Goal: Information Seeking & Learning: Learn about a topic

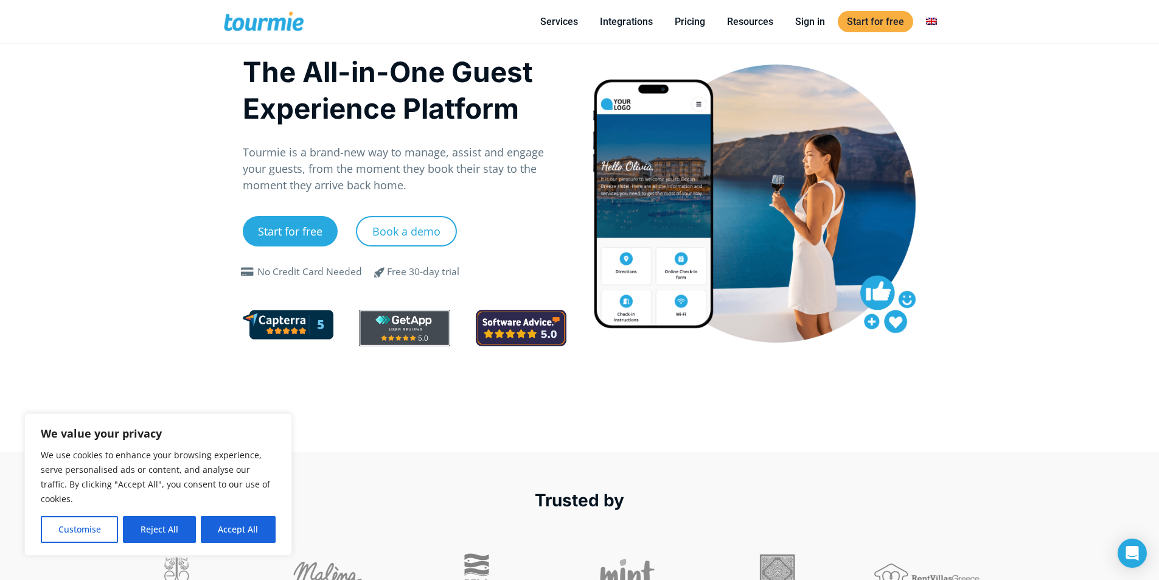
scroll to position [12, 0]
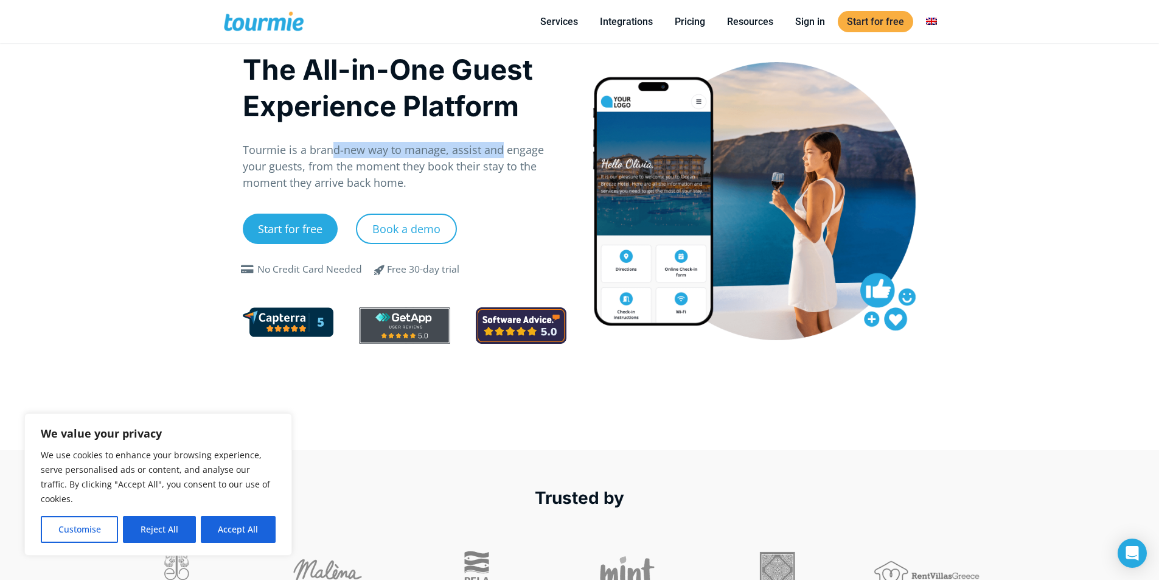
drag, startPoint x: 472, startPoint y: 158, endPoint x: 511, endPoint y: 158, distance: 38.9
click at [511, 158] on p "Tourmie is a brand-new way to manage, assist and engage your guests, from the m…" at bounding box center [405, 166] width 324 height 49
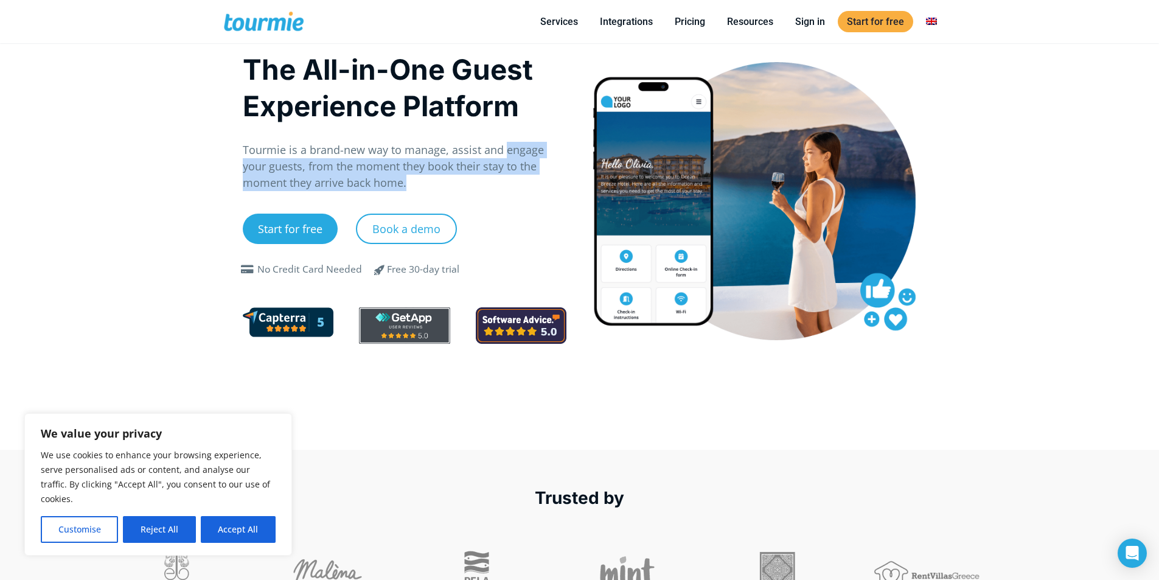
drag, startPoint x: 511, startPoint y: 158, endPoint x: 510, endPoint y: 182, distance: 24.9
click at [510, 182] on p "Tourmie is a brand-new way to manage, assist and engage your guests, from the m…" at bounding box center [405, 166] width 324 height 49
drag, startPoint x: 481, startPoint y: 181, endPoint x: 428, endPoint y: 162, distance: 56.8
click at [429, 162] on p "Tourmie is a brand-new way to manage, assist and engage your guests, from the m…" at bounding box center [405, 166] width 324 height 49
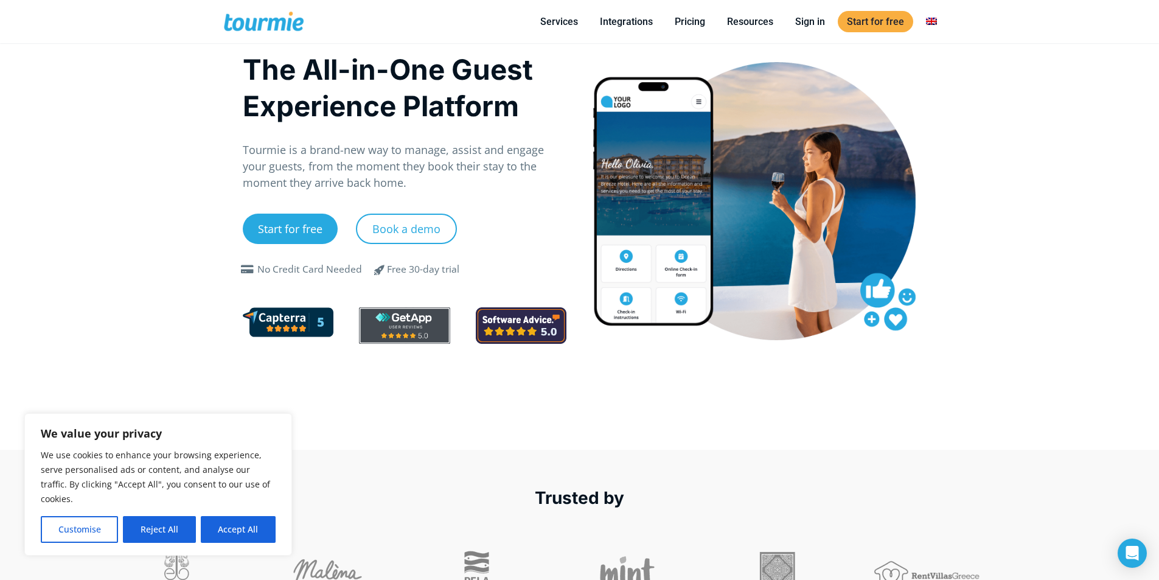
click at [427, 162] on p "Tourmie is a brand-new way to manage, assist and engage your guests, from the m…" at bounding box center [405, 166] width 324 height 49
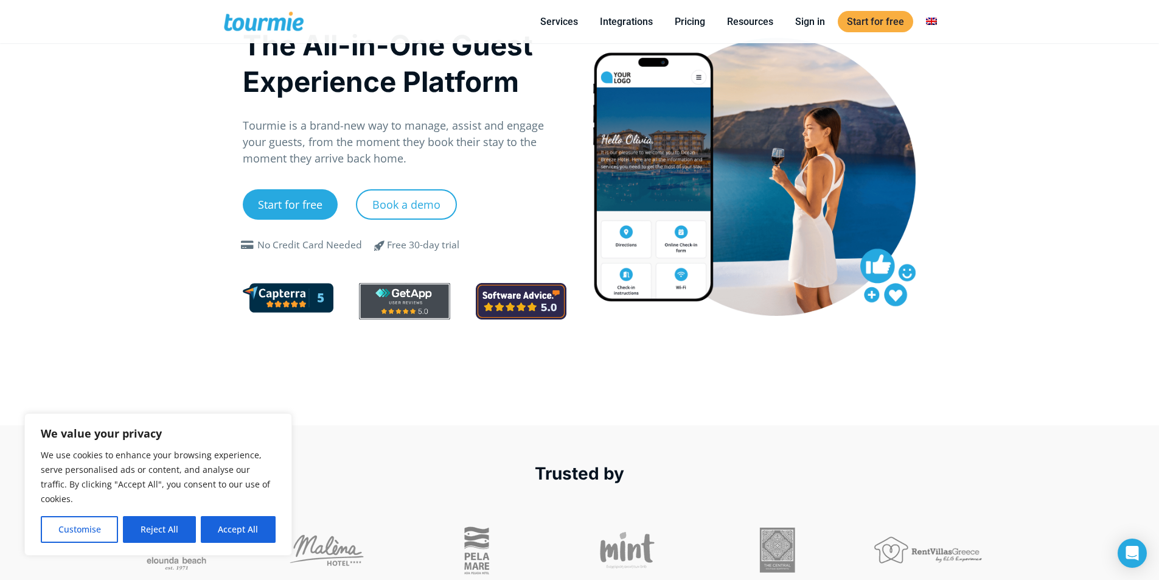
drag, startPoint x: 427, startPoint y: 162, endPoint x: 429, endPoint y: 186, distance: 23.8
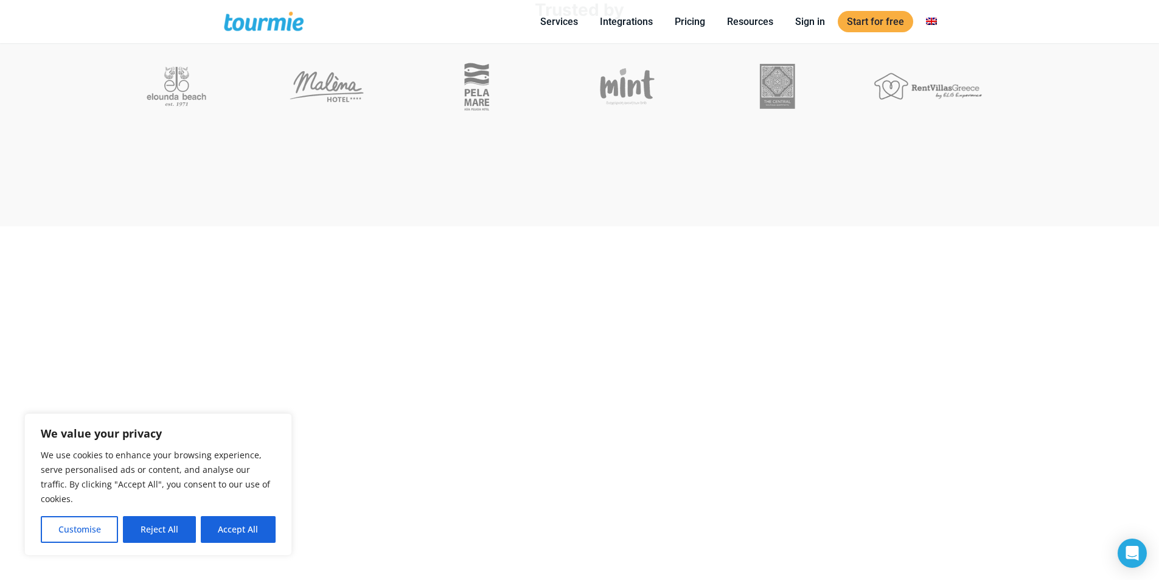
drag, startPoint x: 330, startPoint y: 153, endPoint x: 328, endPoint y: 178, distance: 25.1
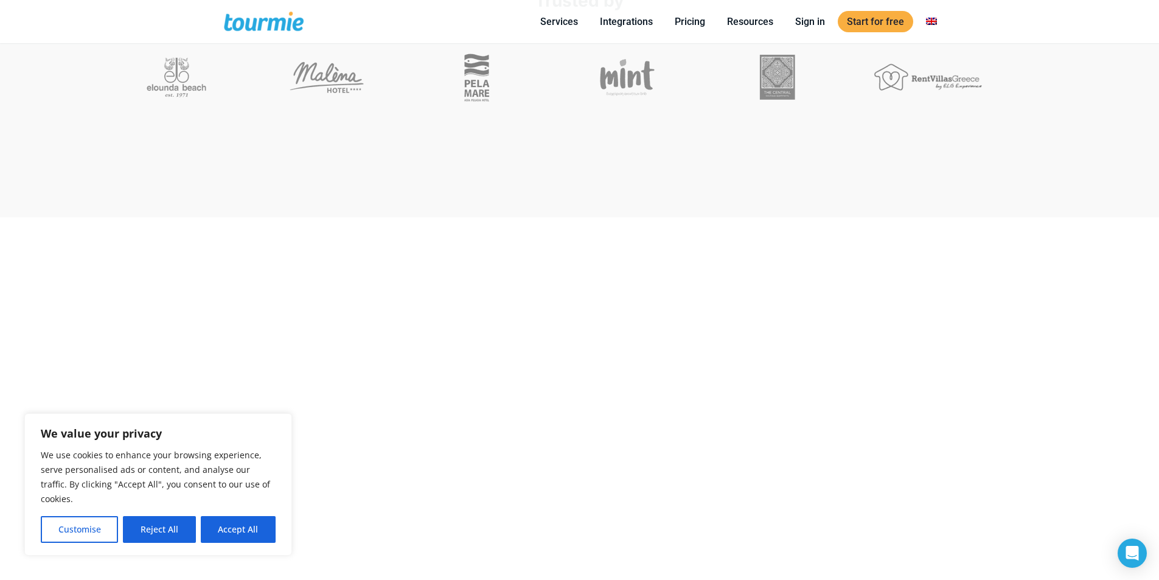
drag, startPoint x: 269, startPoint y: 197, endPoint x: 249, endPoint y: 213, distance: 25.1
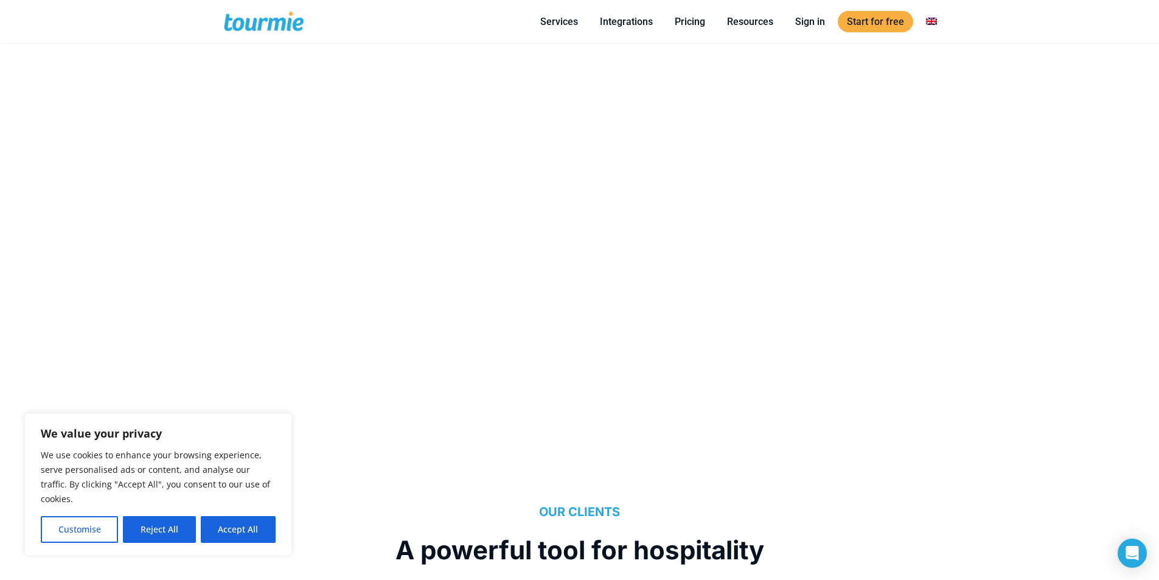
drag, startPoint x: 178, startPoint y: 167, endPoint x: 182, endPoint y: 97, distance: 70.7
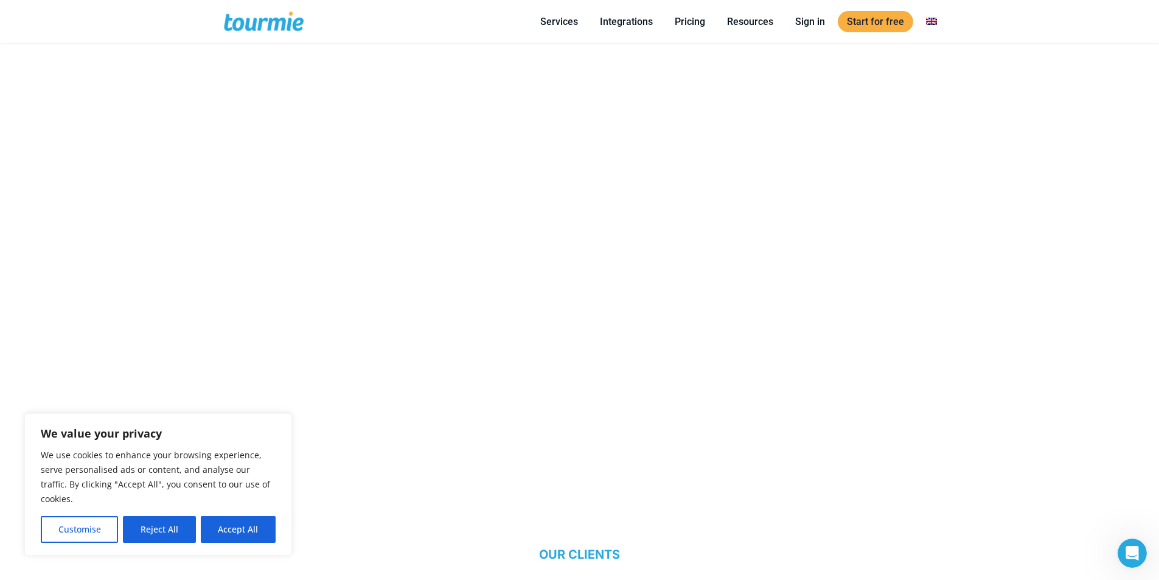
scroll to position [0, 0]
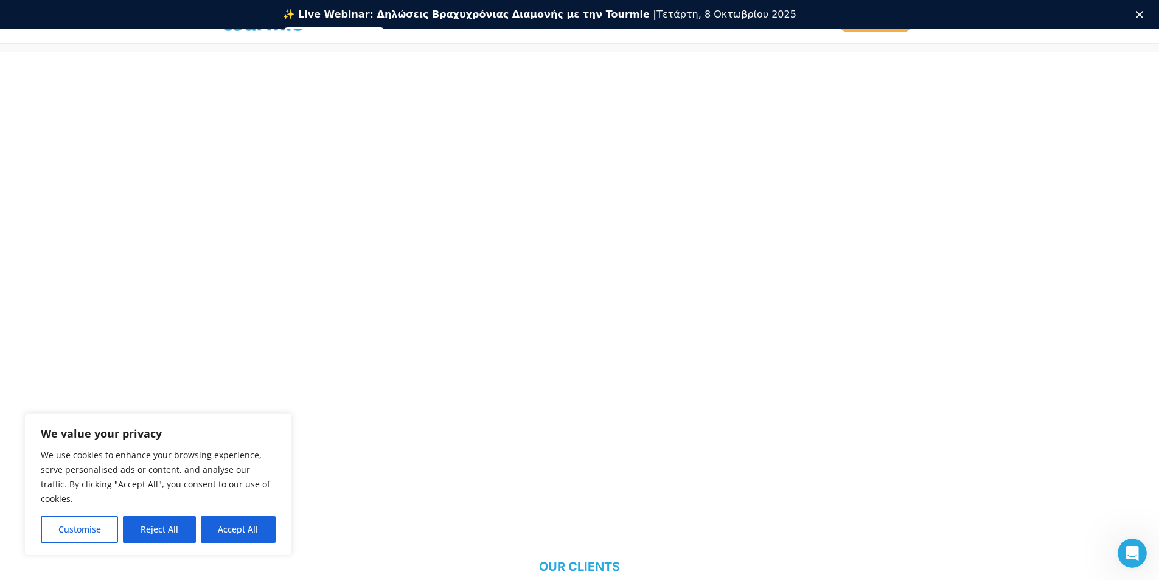
drag, startPoint x: 182, startPoint y: 111, endPoint x: 183, endPoint y: 123, distance: 12.2
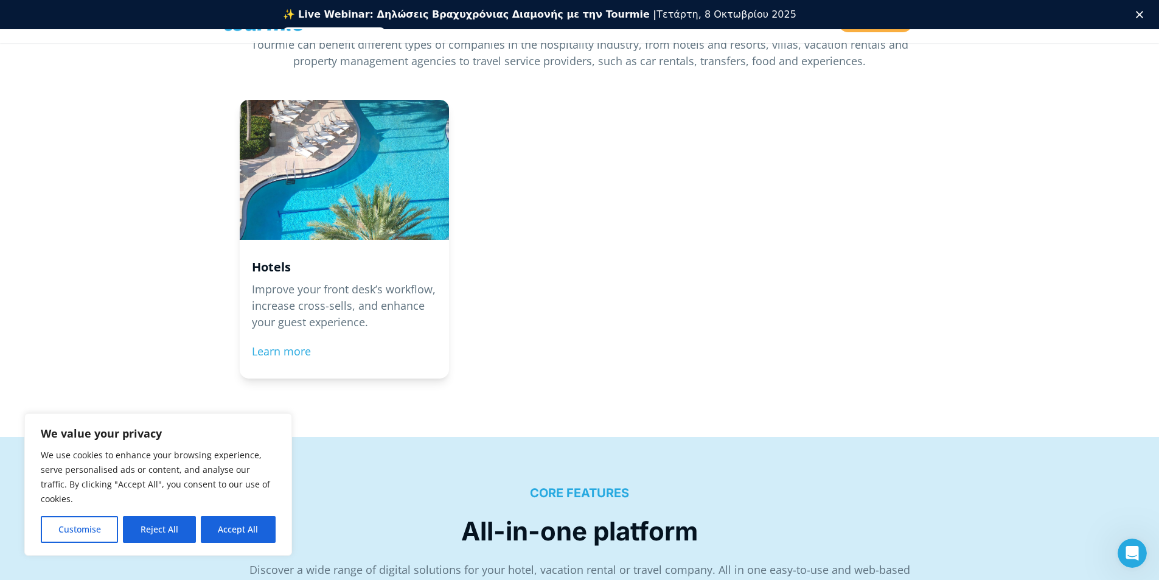
scroll to position [1335, 0]
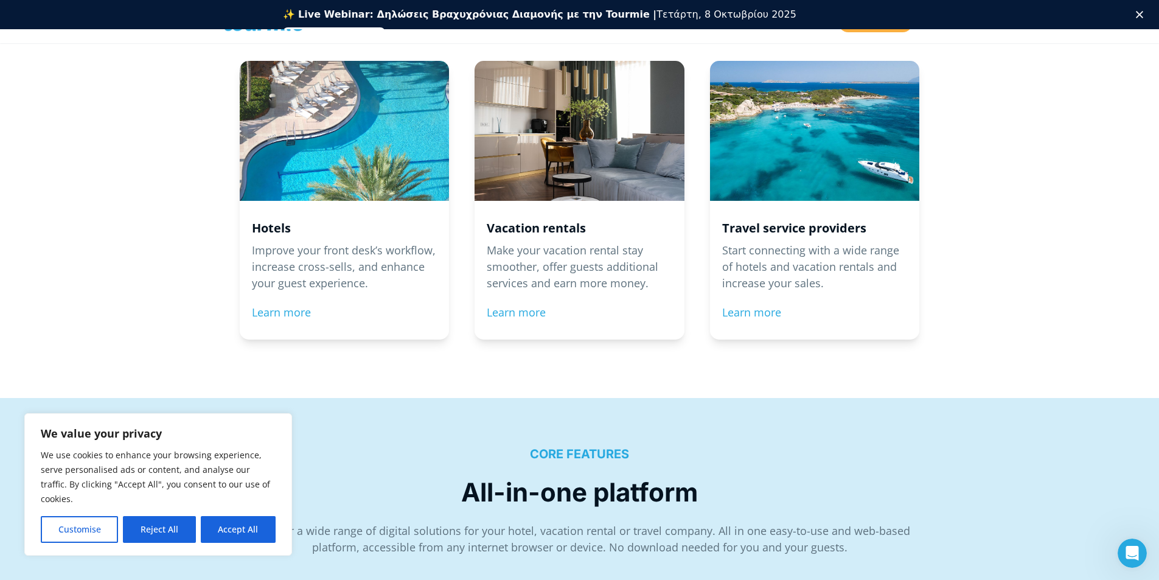
drag, startPoint x: 183, startPoint y: 125, endPoint x: 183, endPoint y: 138, distance: 13.4
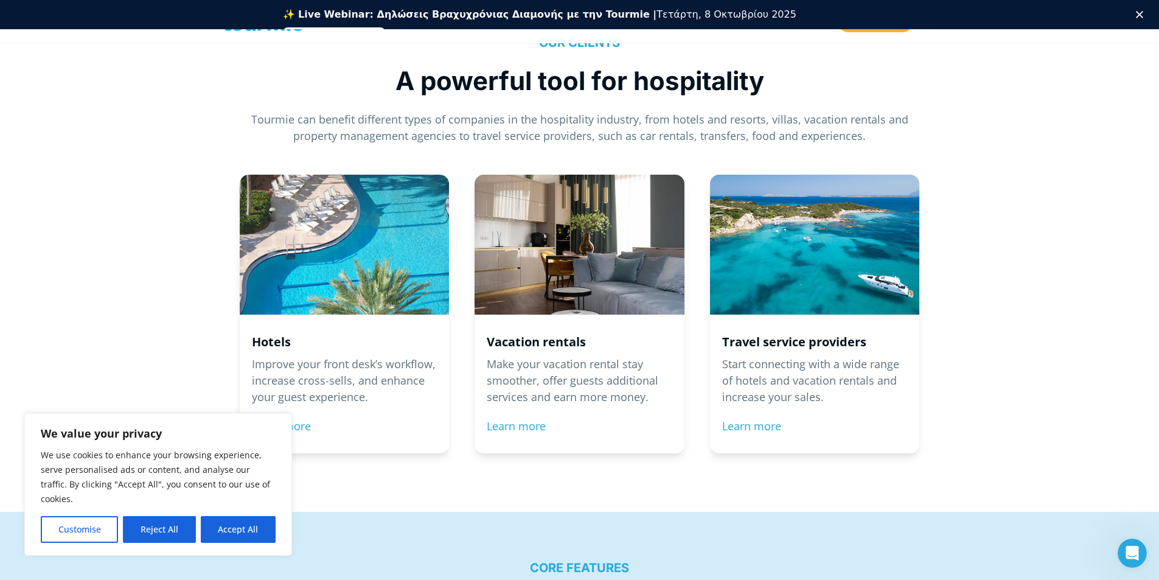
drag, startPoint x: 183, startPoint y: 138, endPoint x: 182, endPoint y: 150, distance: 11.6
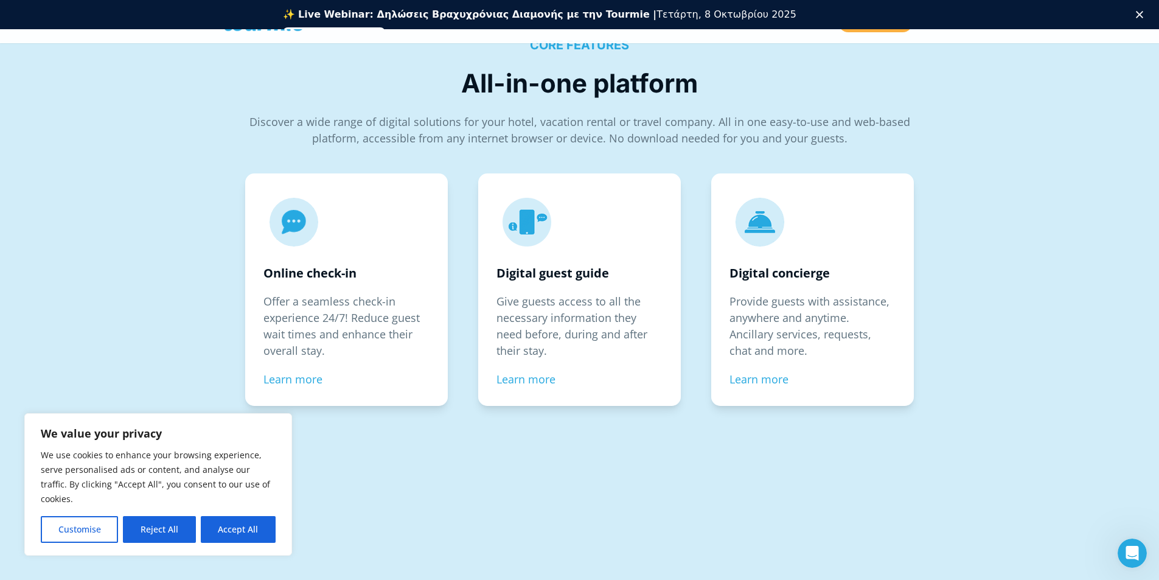
drag, startPoint x: 186, startPoint y: 134, endPoint x: 201, endPoint y: 92, distance: 44.6
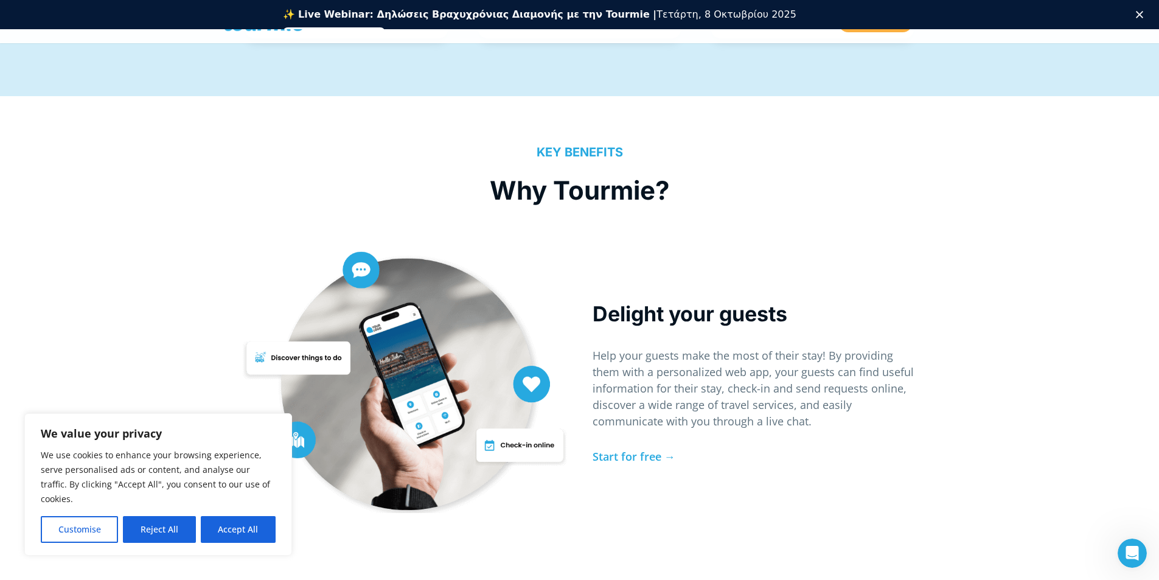
drag, startPoint x: 201, startPoint y: 110, endPoint x: 200, endPoint y: 128, distance: 18.3
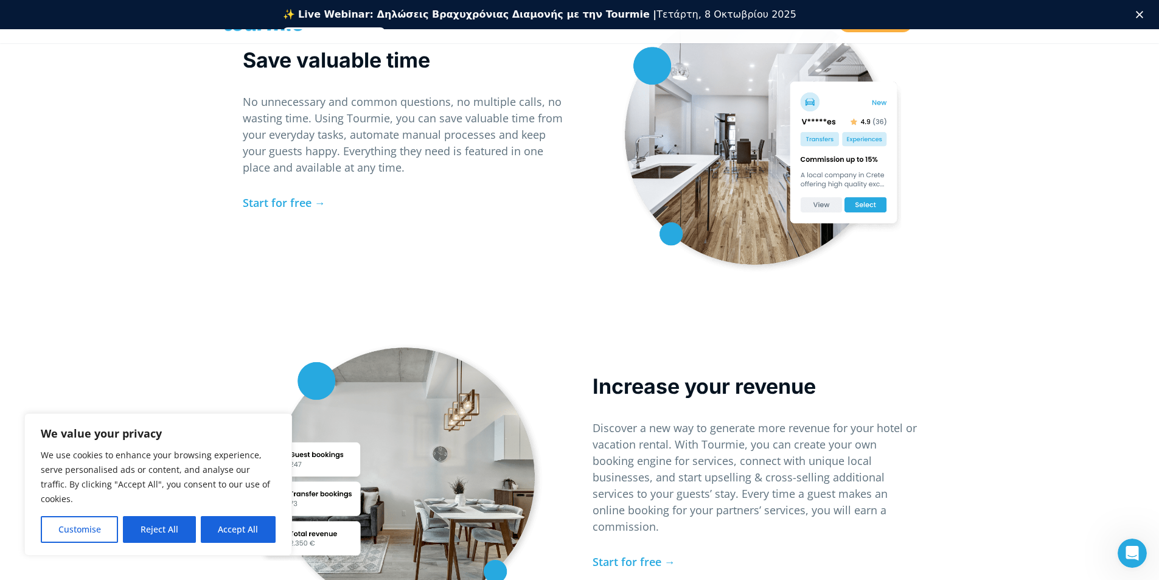
scroll to position [2960, 0]
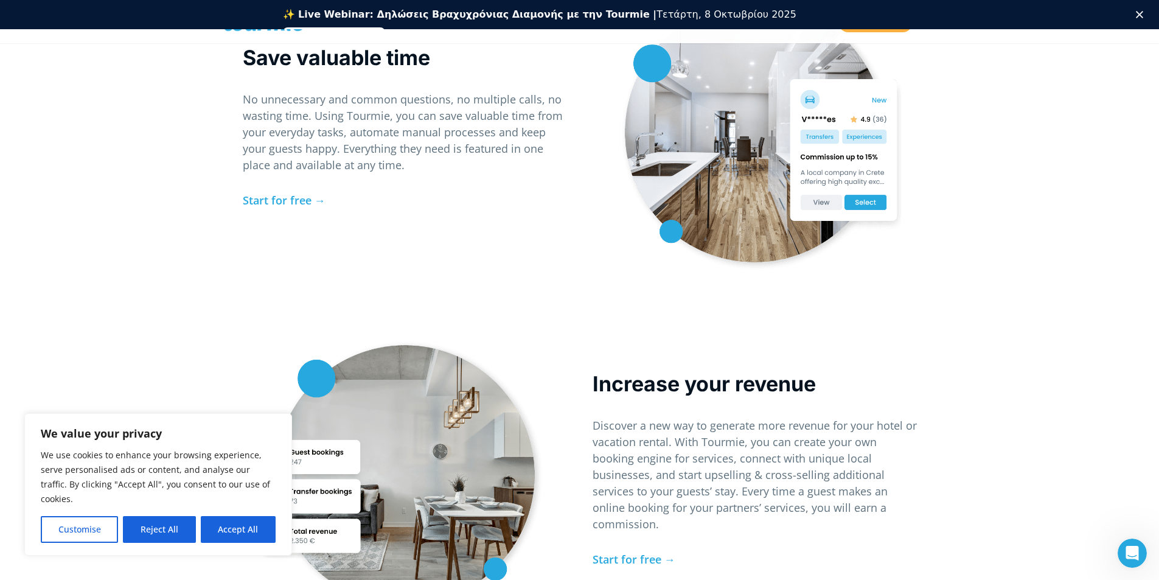
drag, startPoint x: 200, startPoint y: 128, endPoint x: 200, endPoint y: 137, distance: 9.1
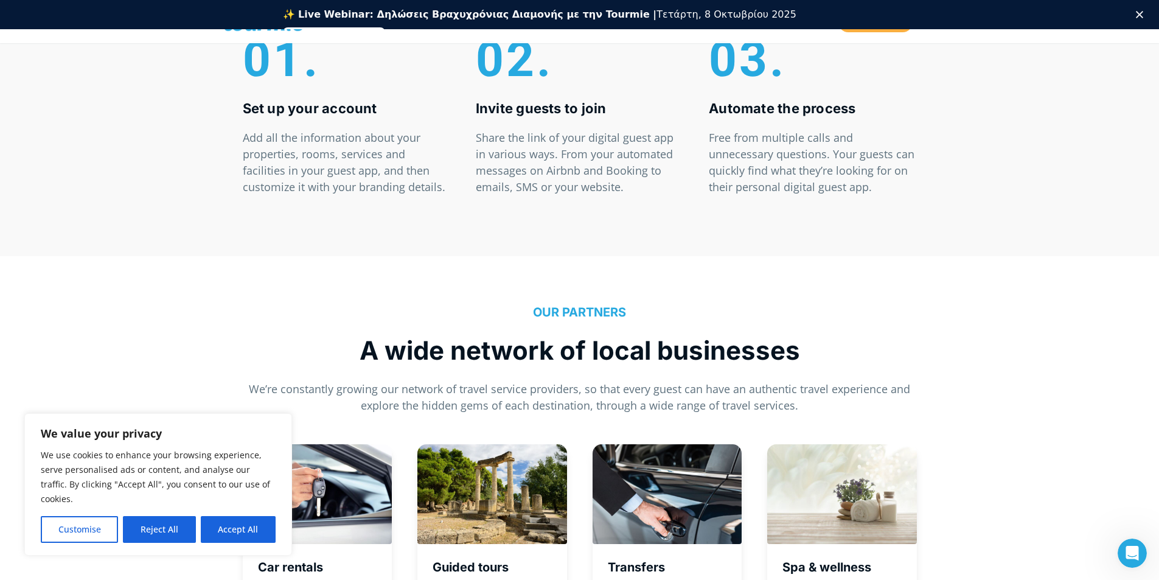
scroll to position [3741, 0]
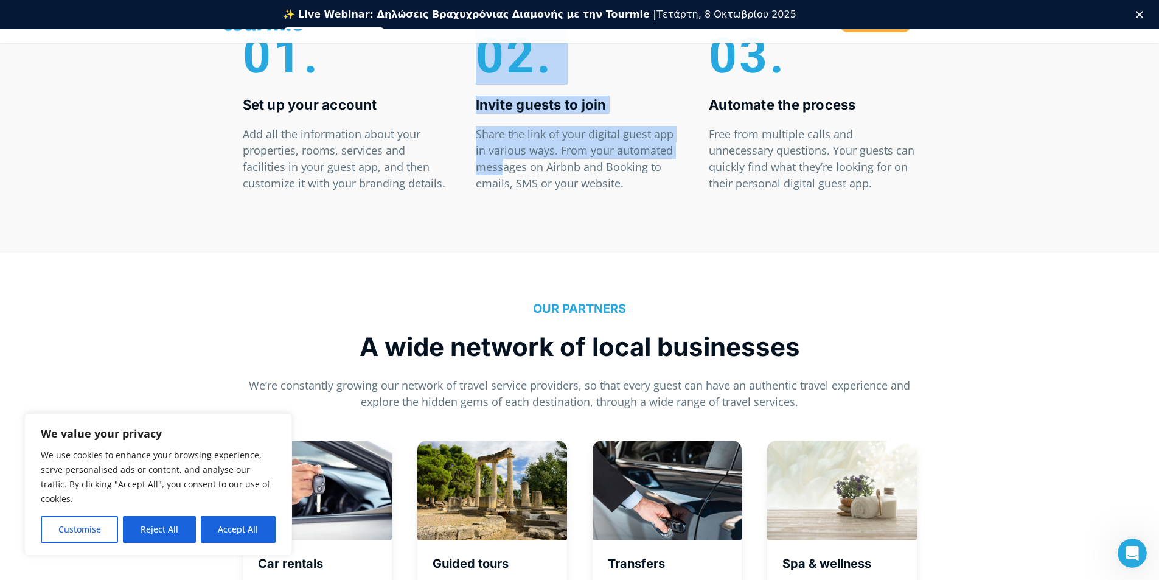
drag, startPoint x: 459, startPoint y: 178, endPoint x: 636, endPoint y: 137, distance: 181.7
click at [608, 145] on div "01. Set up your account Add all the information about your properties, rooms, s…" at bounding box center [580, 110] width 700 height 188
click at [636, 136] on p "Share the link of your digital guest app in various ways. From your automated m…" at bounding box center [579, 159] width 207 height 66
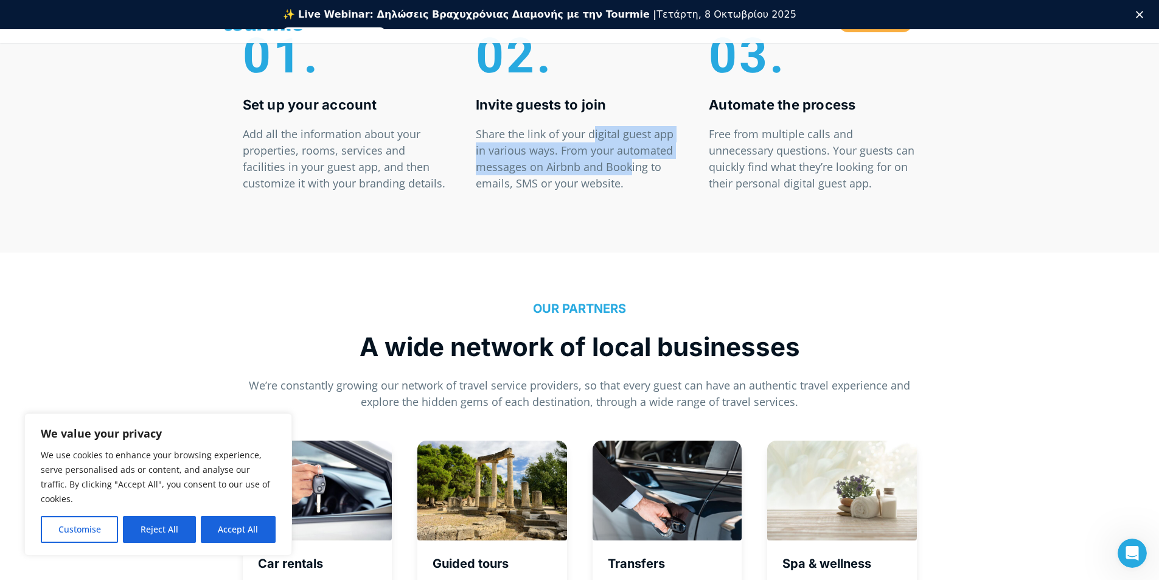
drag, startPoint x: 592, startPoint y: 134, endPoint x: 631, endPoint y: 170, distance: 53.0
click at [631, 170] on p "Share the link of your digital guest app in various ways. From your automated m…" at bounding box center [579, 159] width 207 height 66
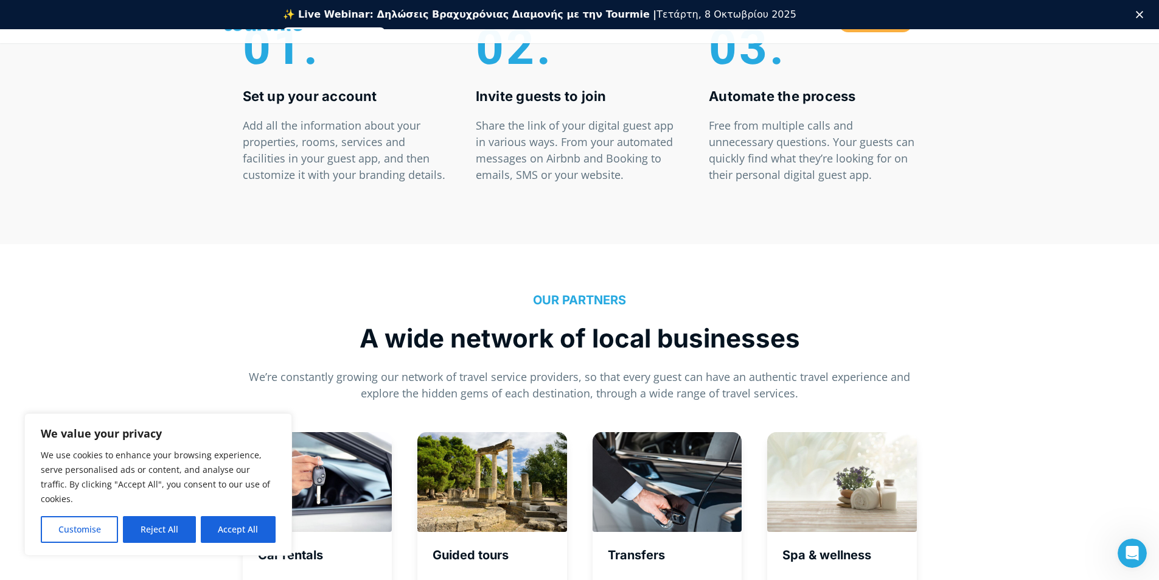
drag, startPoint x: 597, startPoint y: 133, endPoint x: 596, endPoint y: 145, distance: 12.8
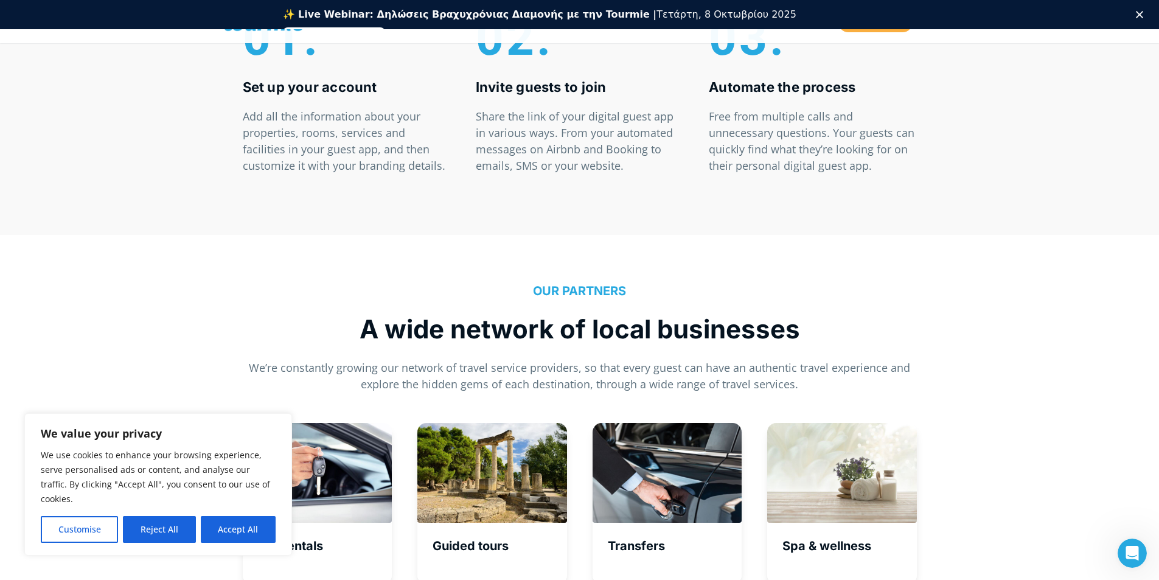
drag, startPoint x: 777, startPoint y: 159, endPoint x: 770, endPoint y: 132, distance: 27.6
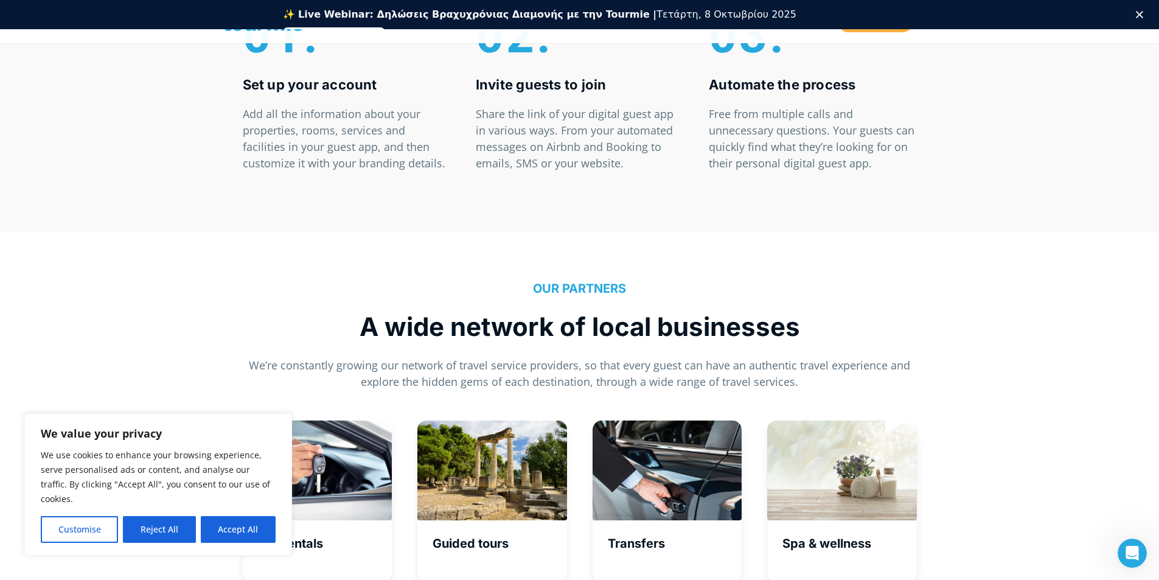
drag, startPoint x: 769, startPoint y: 139, endPoint x: 765, endPoint y: 155, distance: 16.8
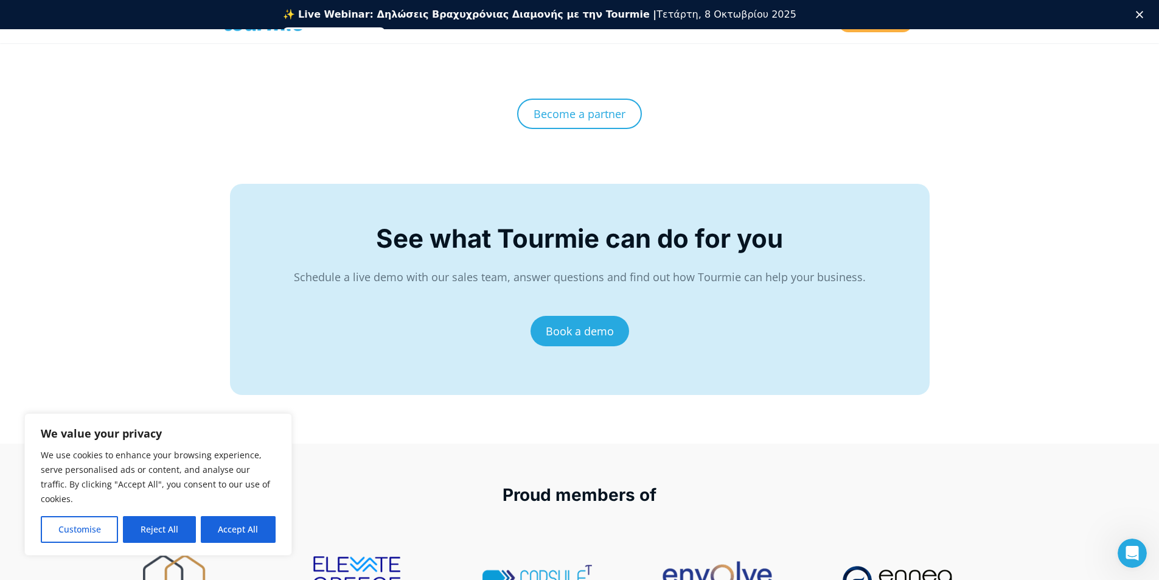
drag, startPoint x: 765, startPoint y: 157, endPoint x: 754, endPoint y: 184, distance: 29.2
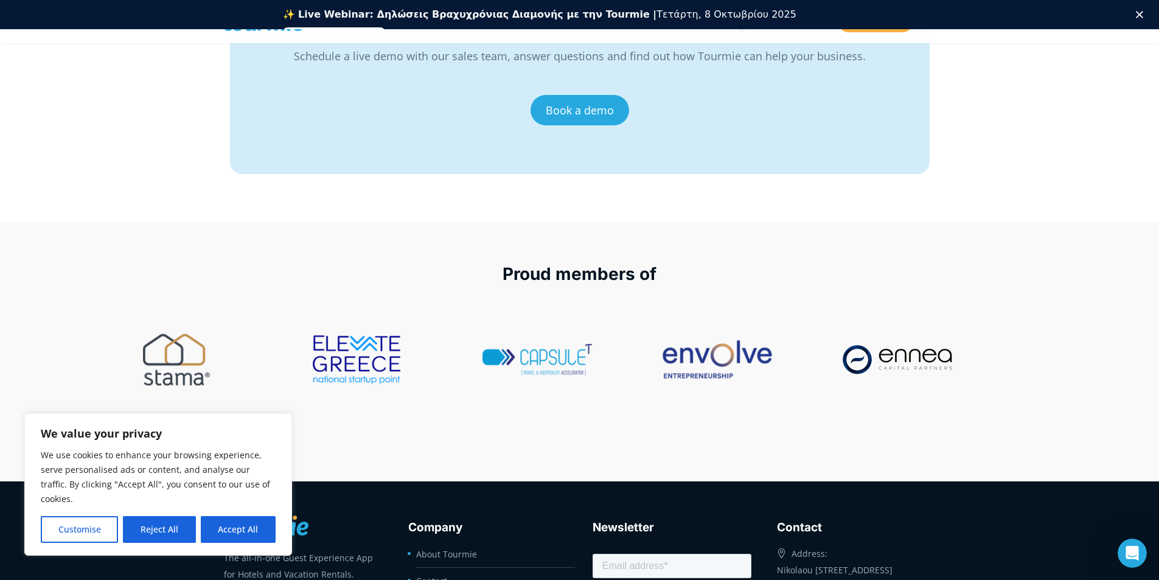
scroll to position [5073, 0]
